Goal: Information Seeking & Learning: Learn about a topic

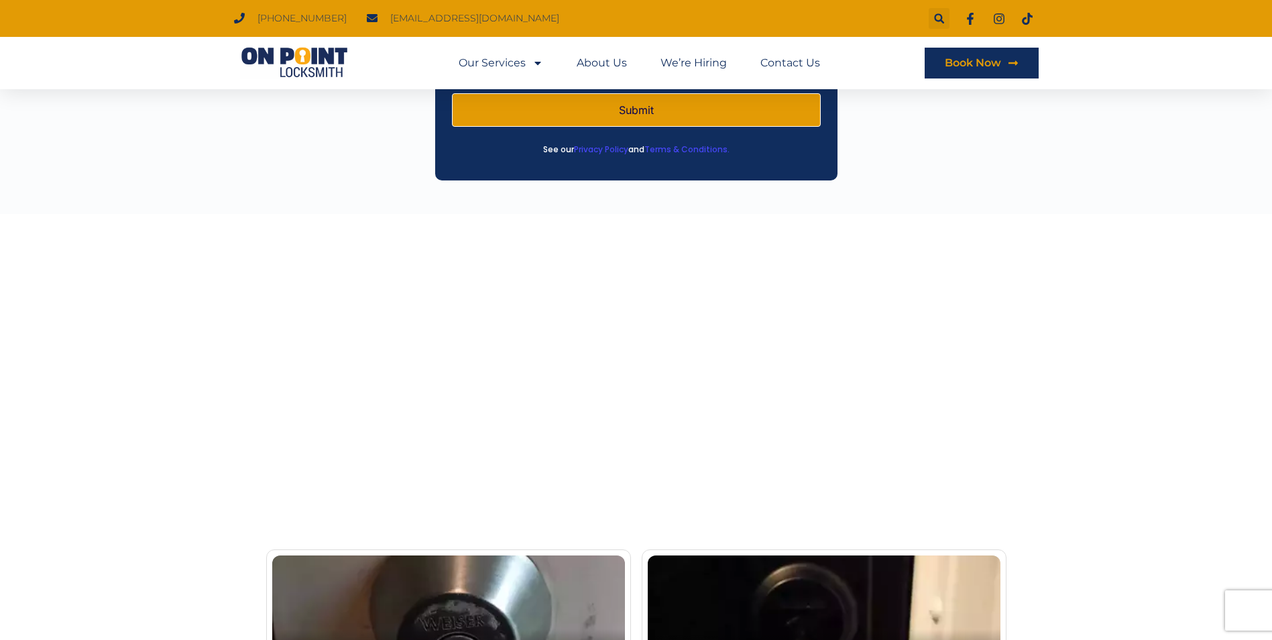
scroll to position [2339, 0]
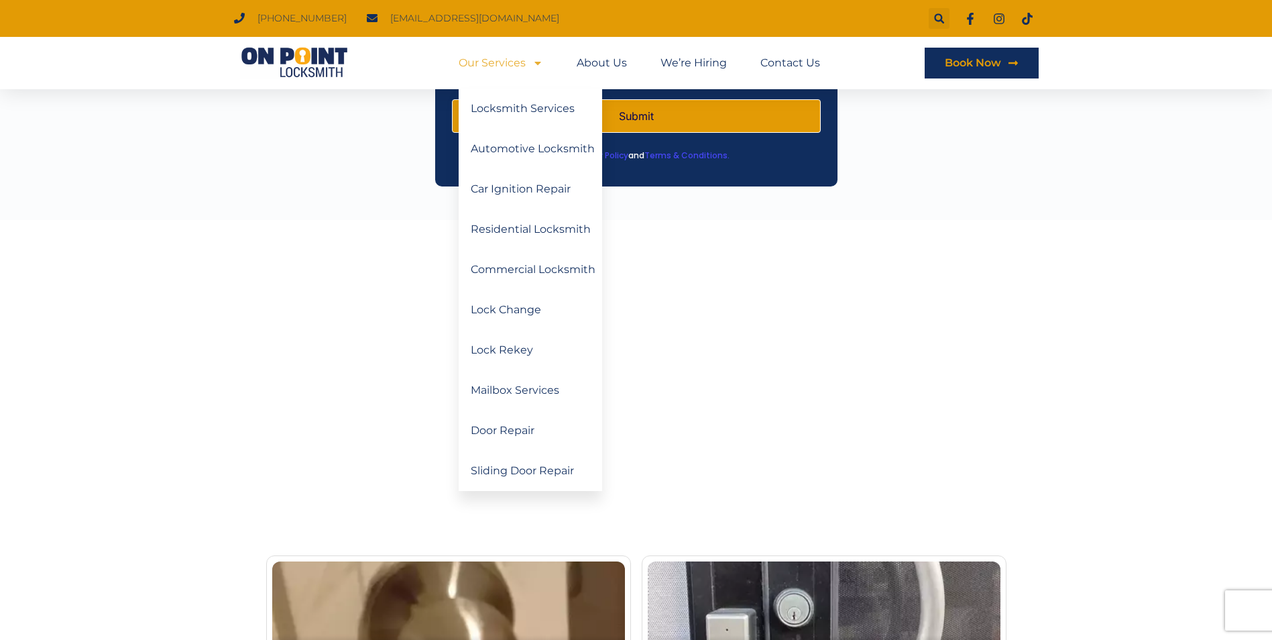
click at [492, 60] on link "Our Services" at bounding box center [501, 63] width 85 height 31
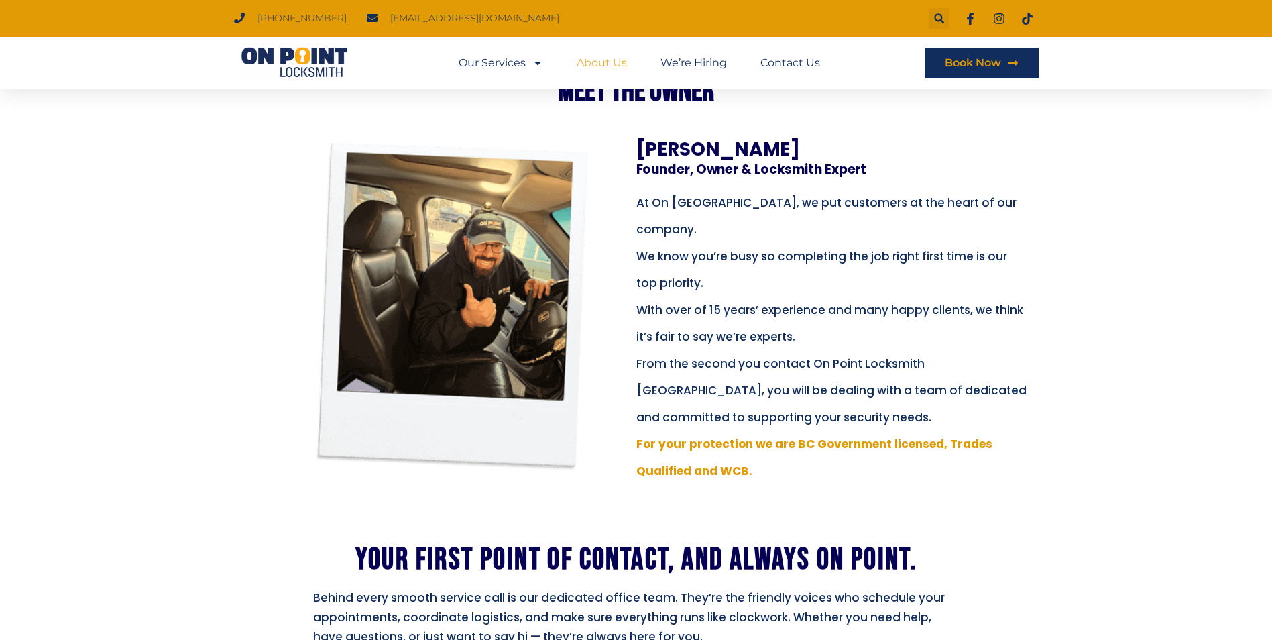
scroll to position [357, 0]
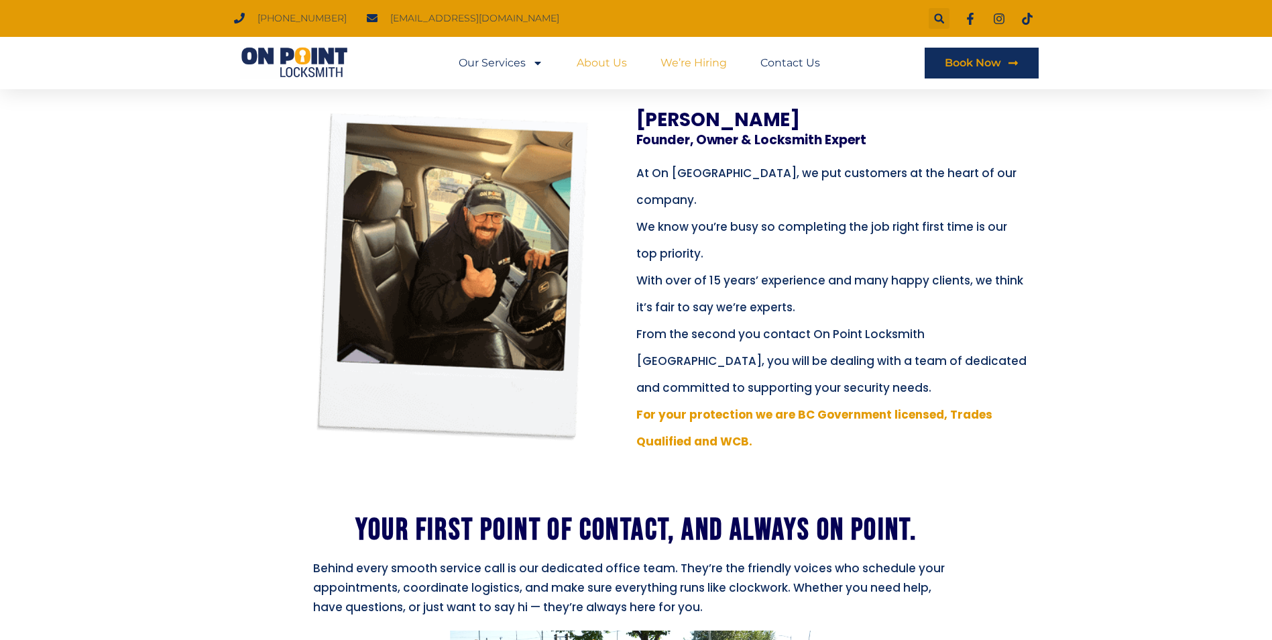
click at [708, 67] on link "We’re Hiring" at bounding box center [694, 63] width 66 height 31
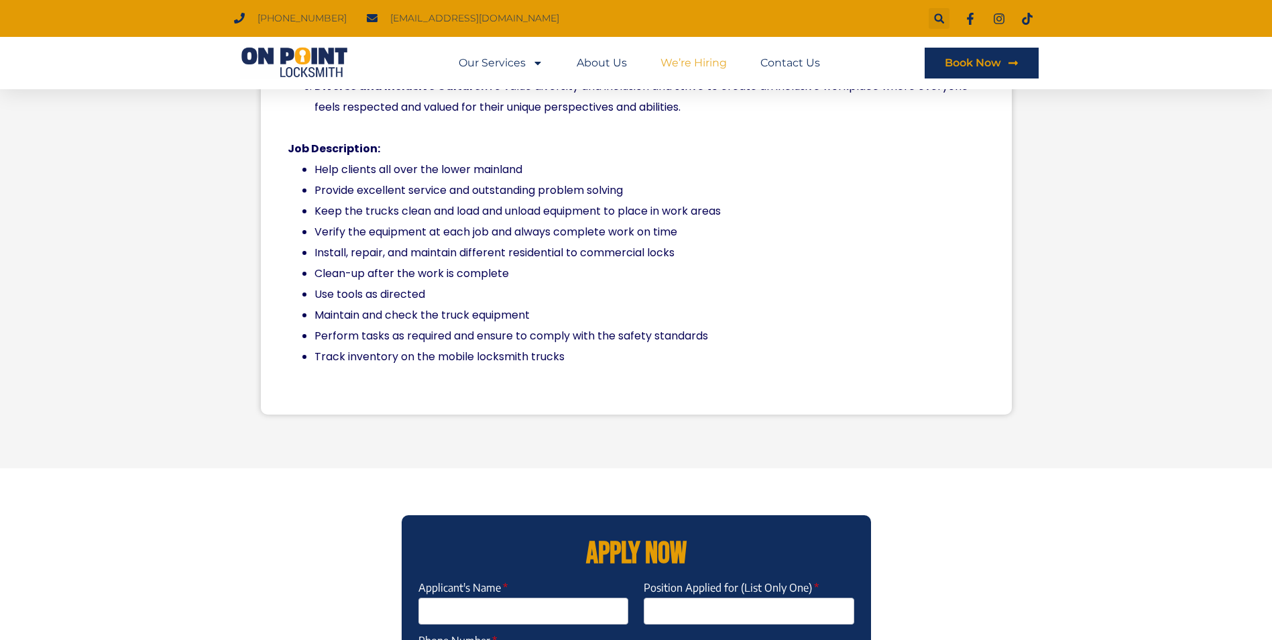
scroll to position [1073, 0]
